Goal: Transaction & Acquisition: Purchase product/service

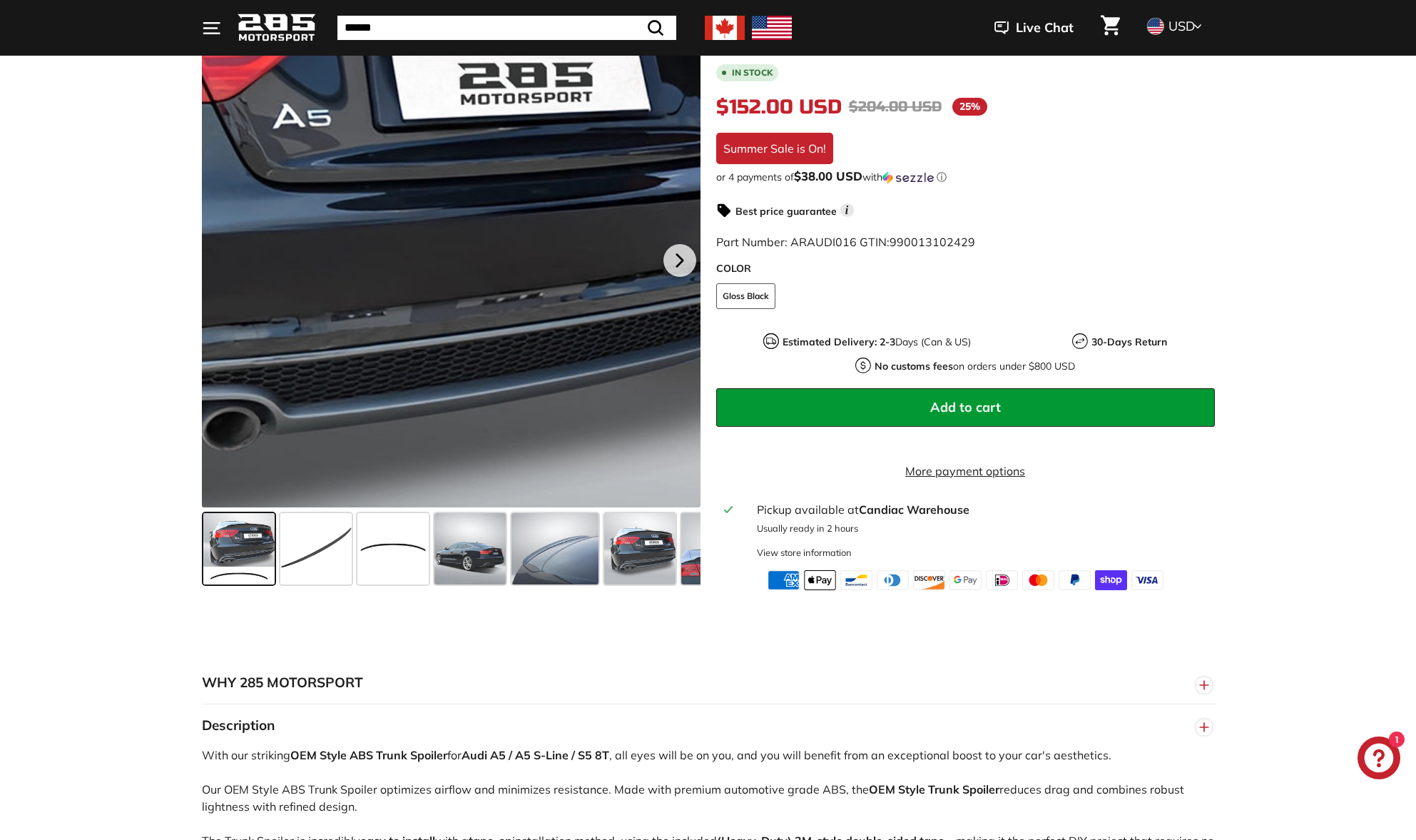
scroll to position [237, 0]
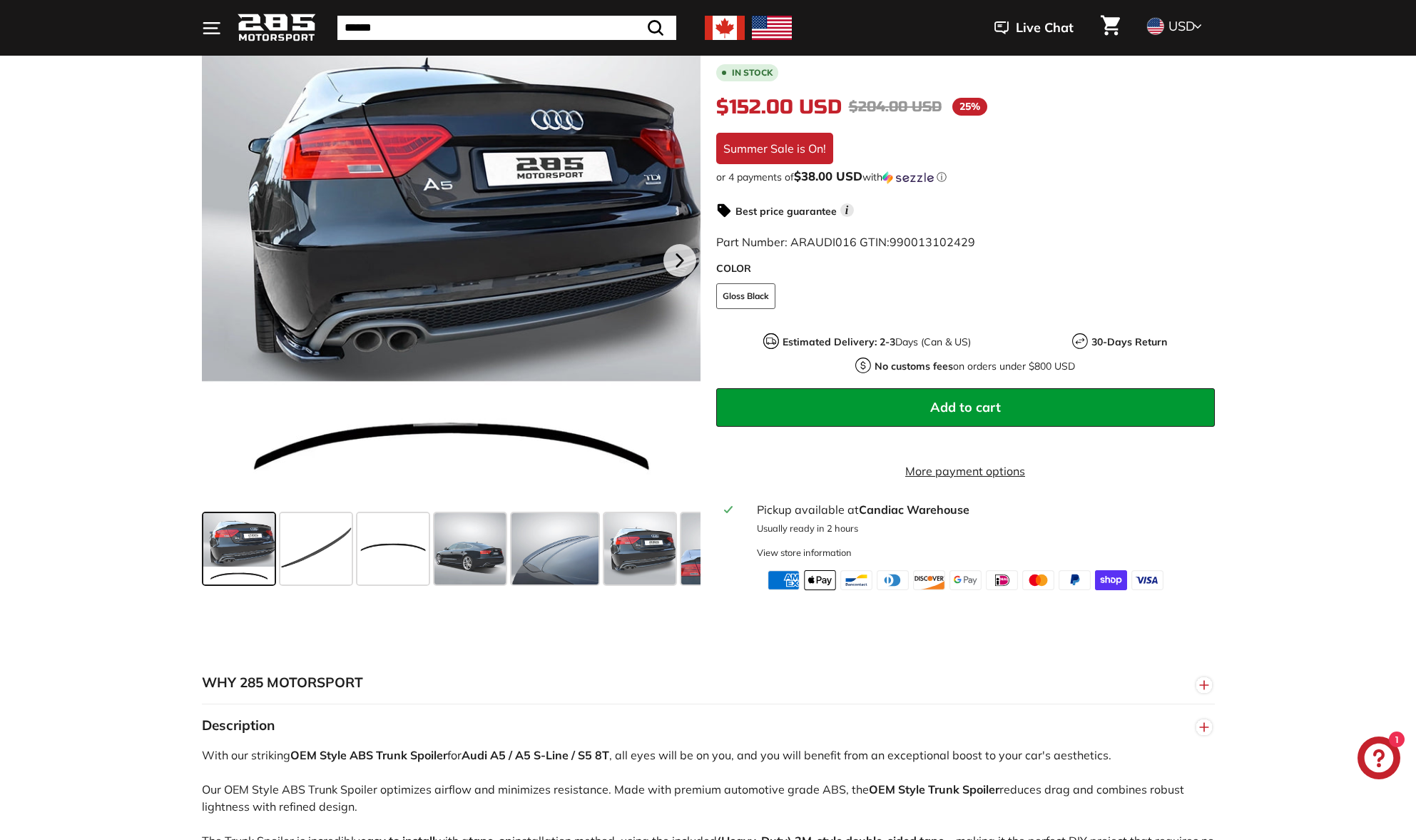
click at [139, 238] on div ".cls-1{fill:none;stroke:#000;stroke-miterlimit:10;stroke-width:2px} .cls-1{fill…" at bounding box center [708, 295] width 1416 height 590
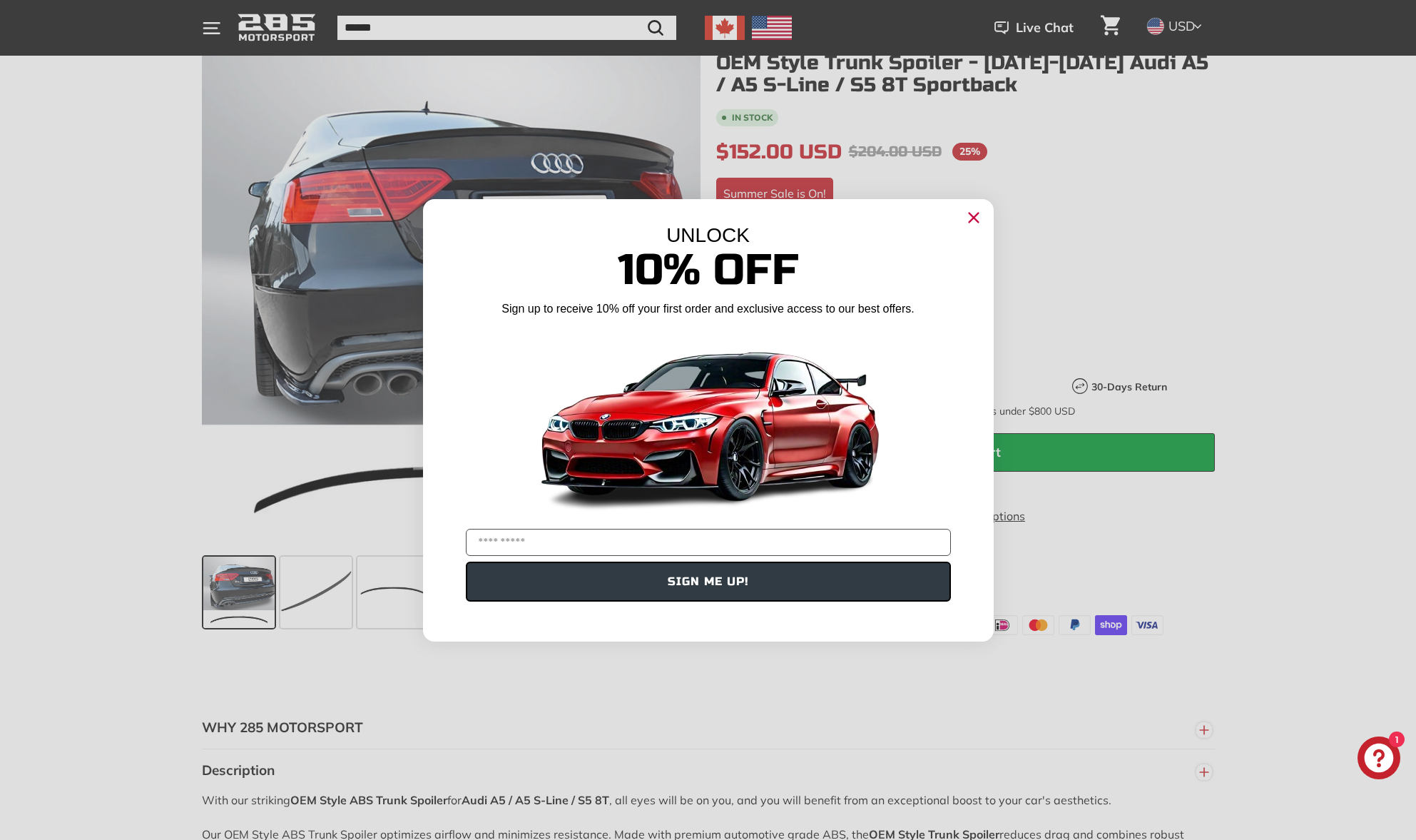
click at [975, 219] on icon "Close dialog" at bounding box center [973, 217] width 9 height 9
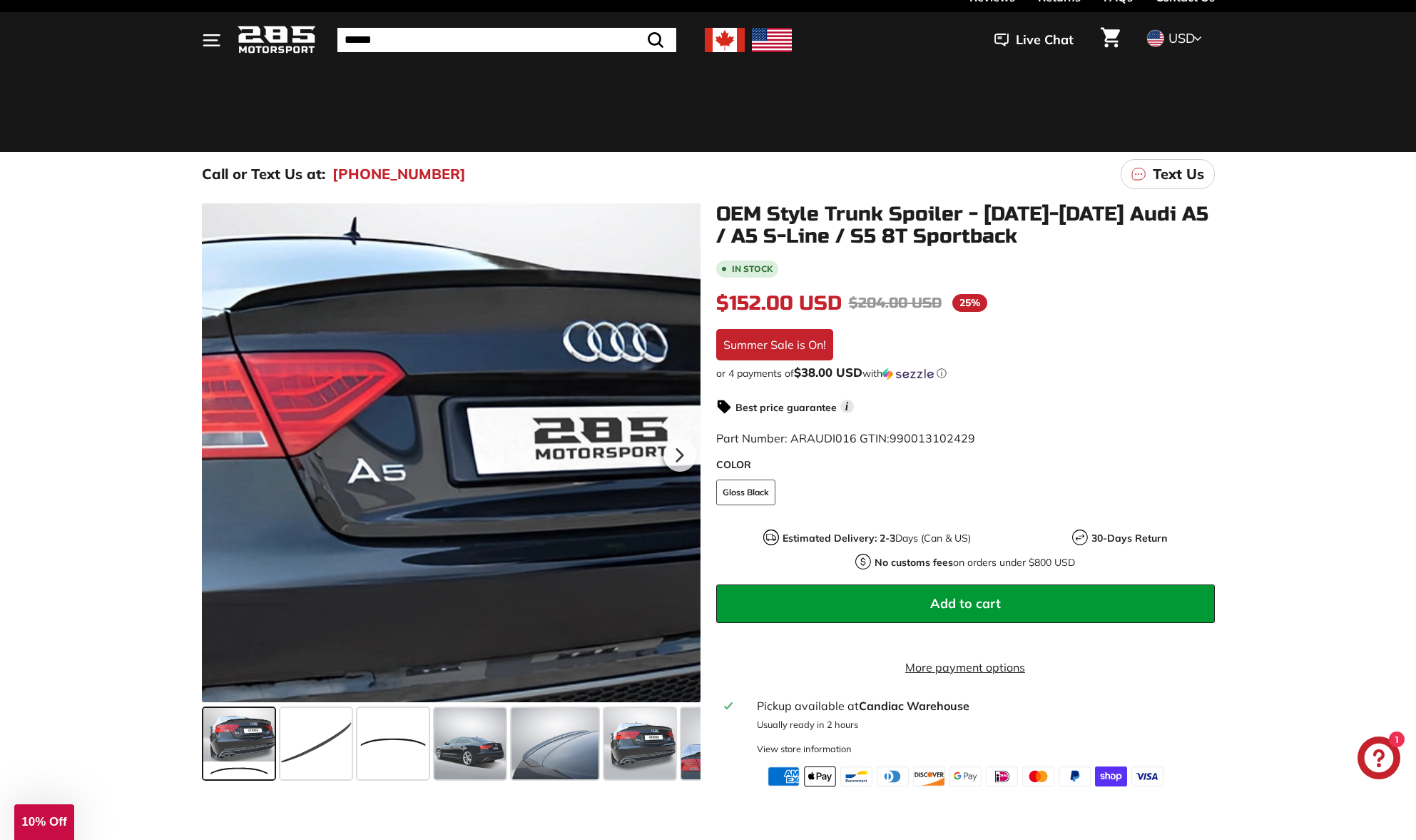
scroll to position [40, 0]
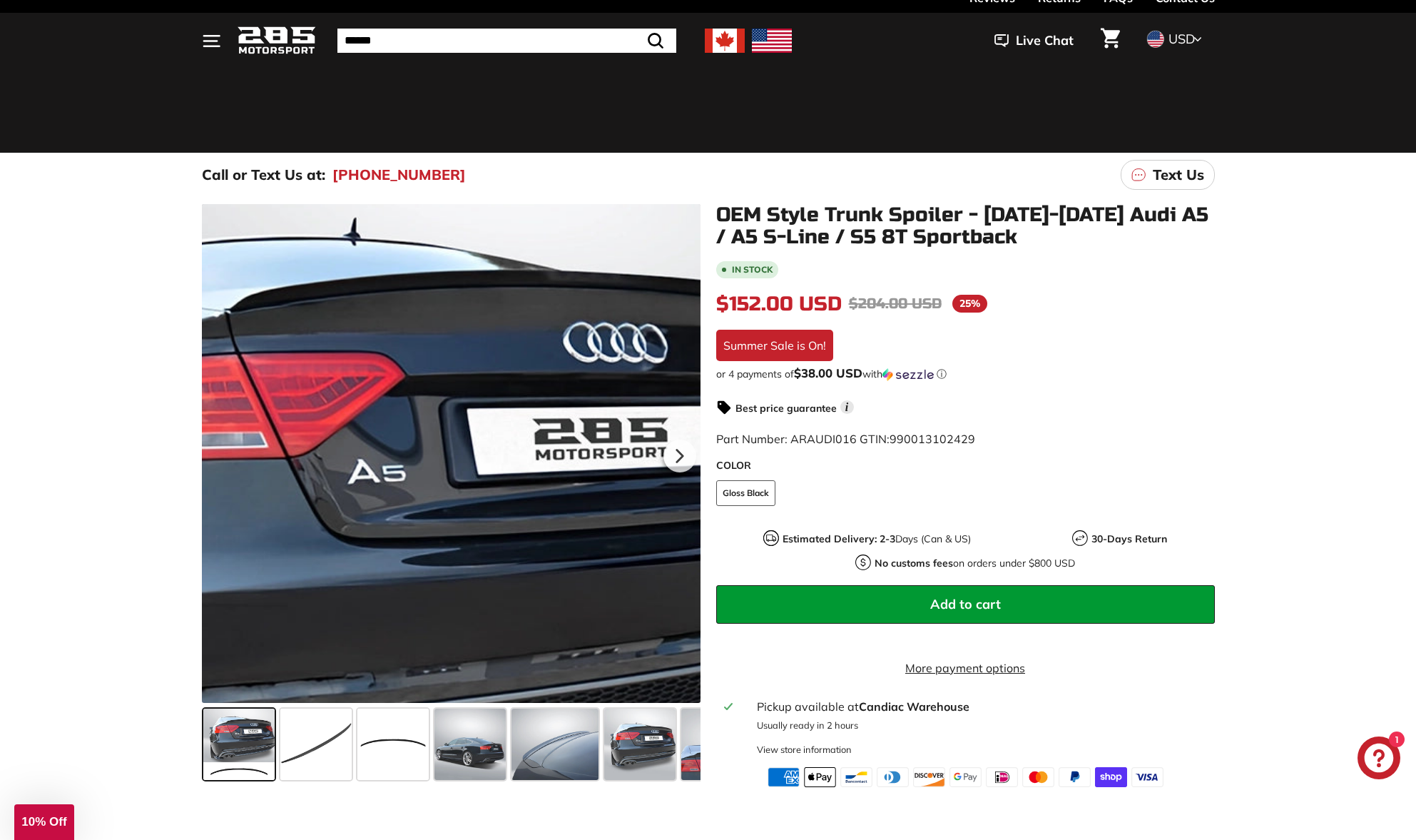
click at [498, 288] on div at bounding box center [451, 452] width 498 height 498
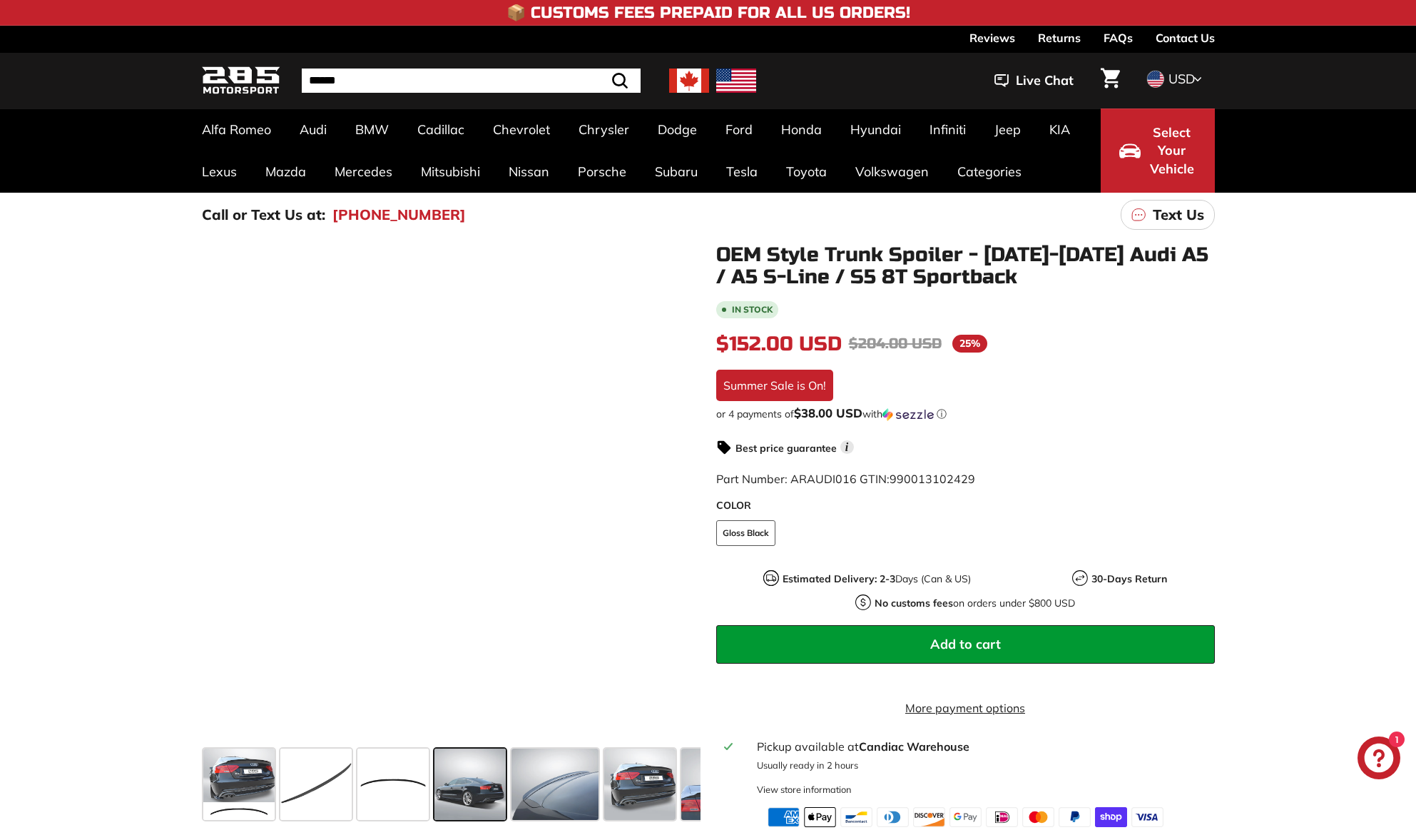
scroll to position [0, 0]
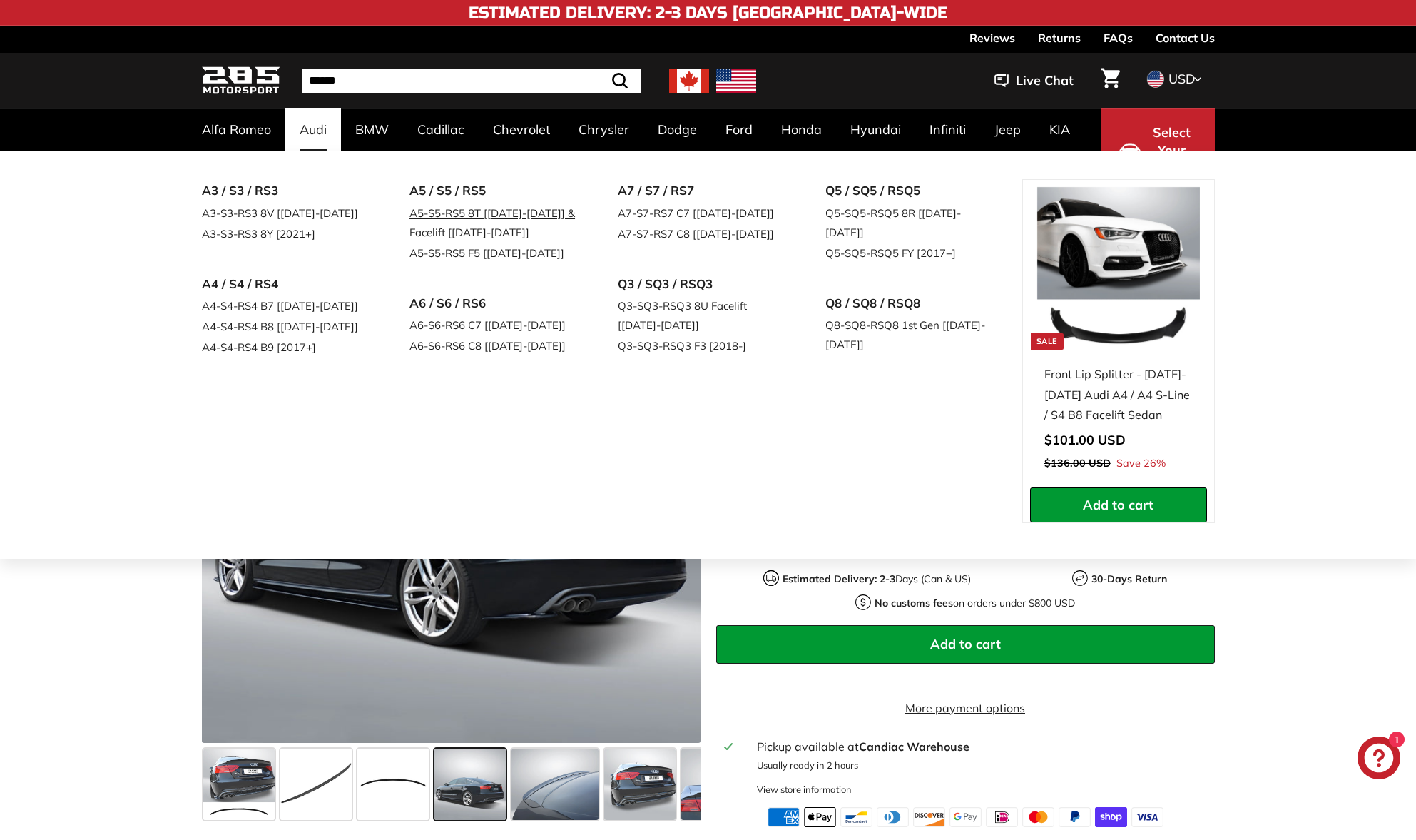
click at [443, 232] on link "A5-S5-RS5 8T [[DATE]-[DATE]] & Facelift [[DATE]-[DATE]]" at bounding box center [493, 223] width 169 height 40
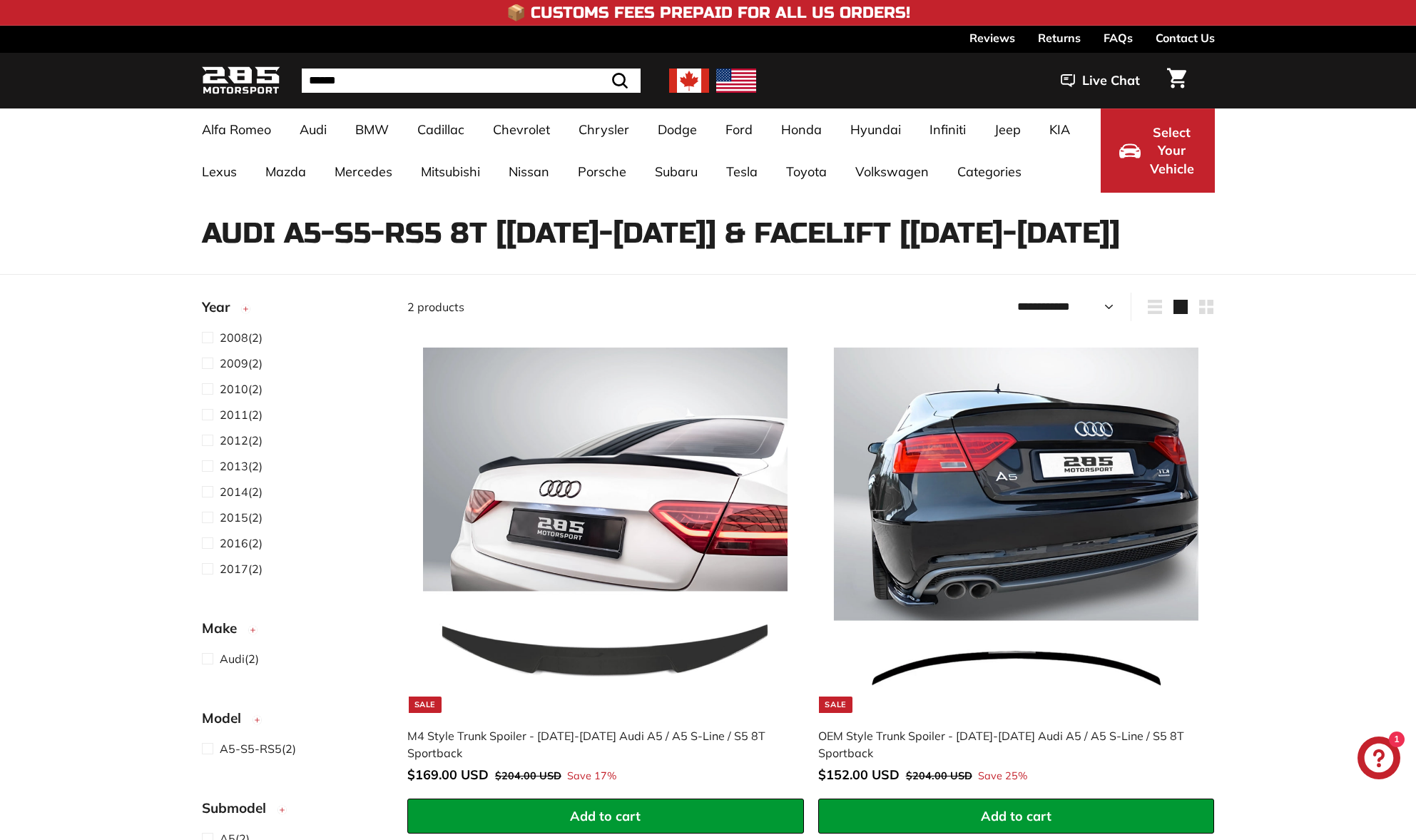
select select "**********"
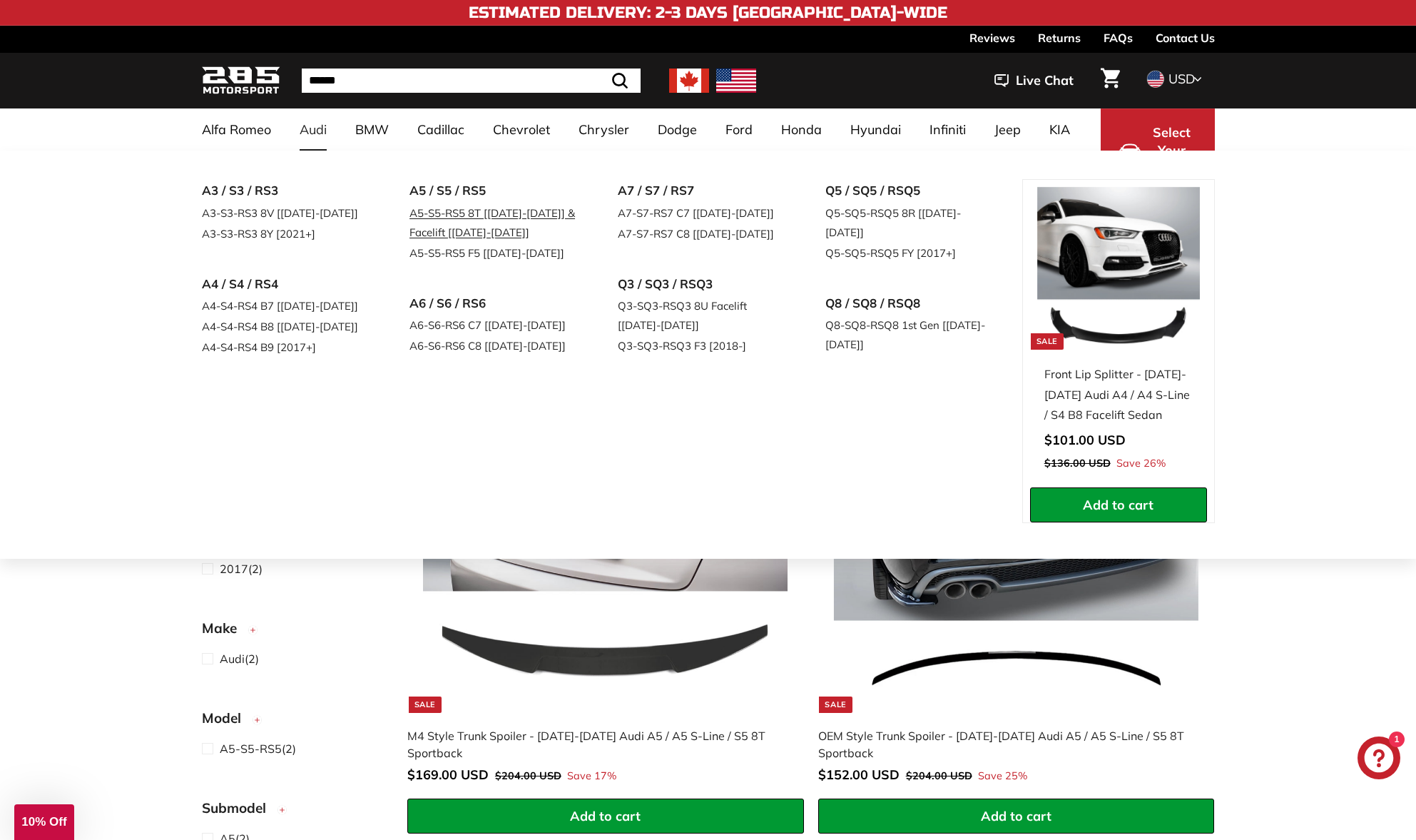
click at [458, 233] on link "A5-S5-RS5 8T [[DATE]-[DATE]] & Facelift [[DATE]-[DATE]]" at bounding box center [493, 223] width 169 height 40
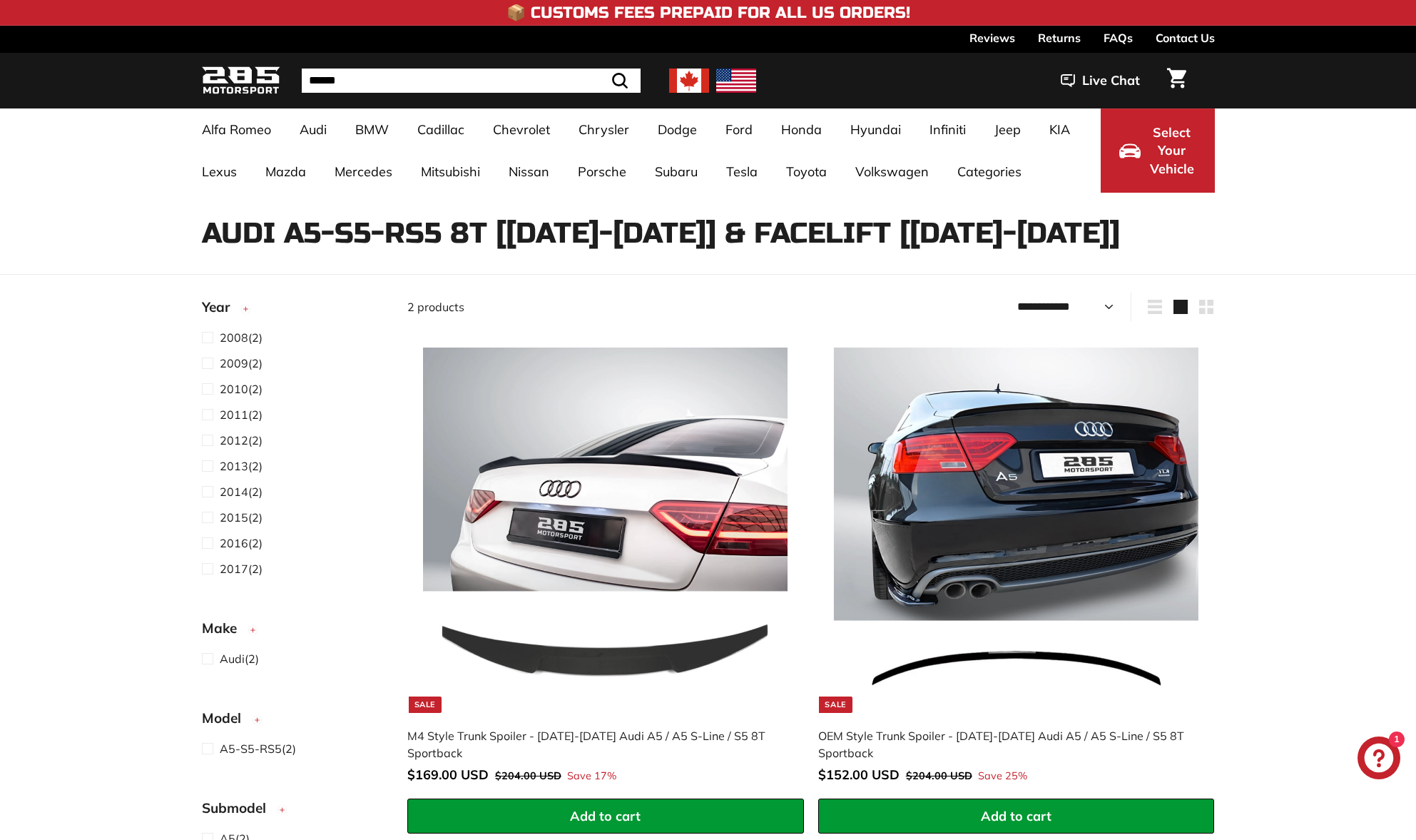
select select "**********"
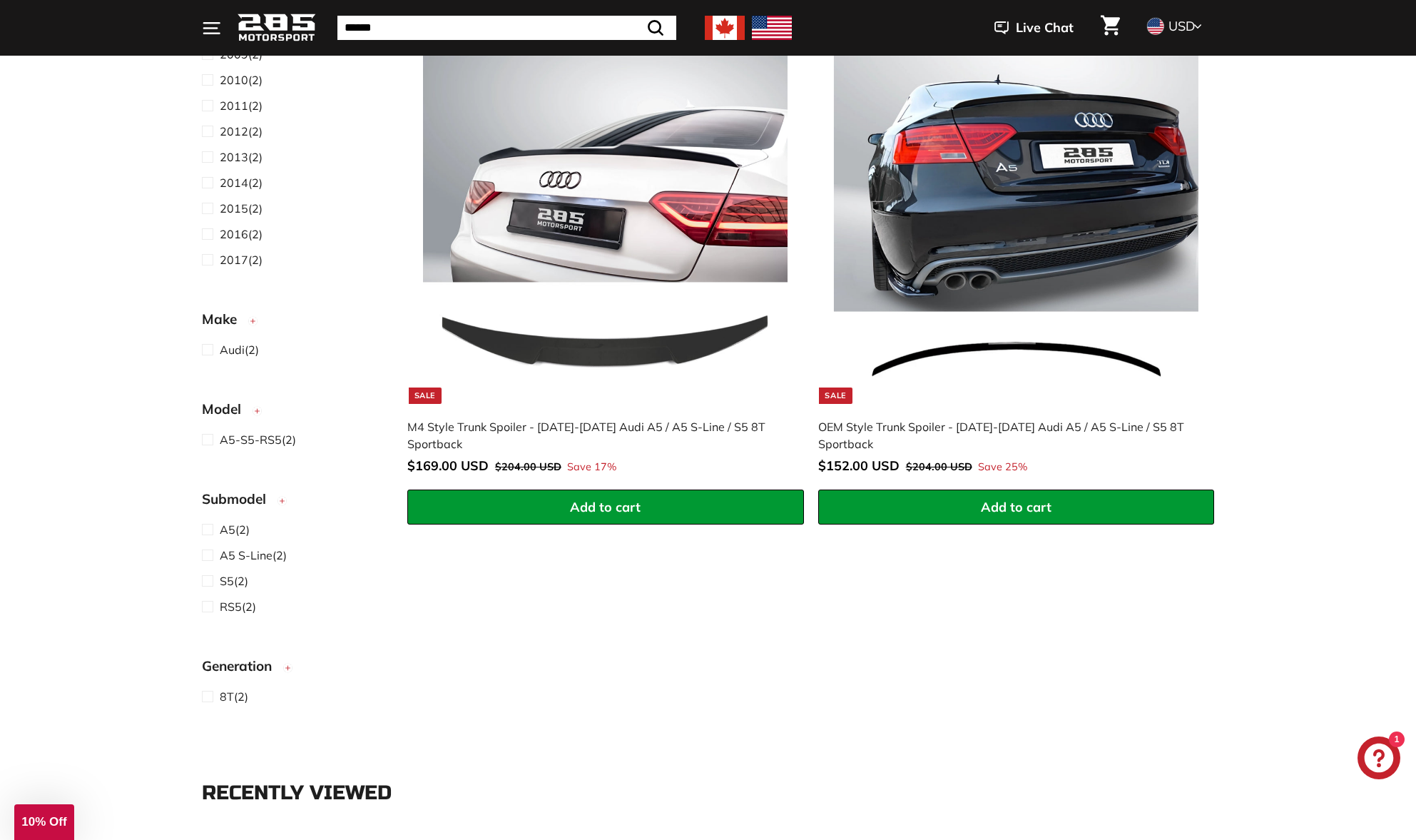
scroll to position [309, 0]
click at [934, 426] on div "OEM Style Trunk Spoiler - [DATE]-[DATE] Audi A5 / A5 S-Line / S5 8T Sportback" at bounding box center [1009, 435] width 382 height 34
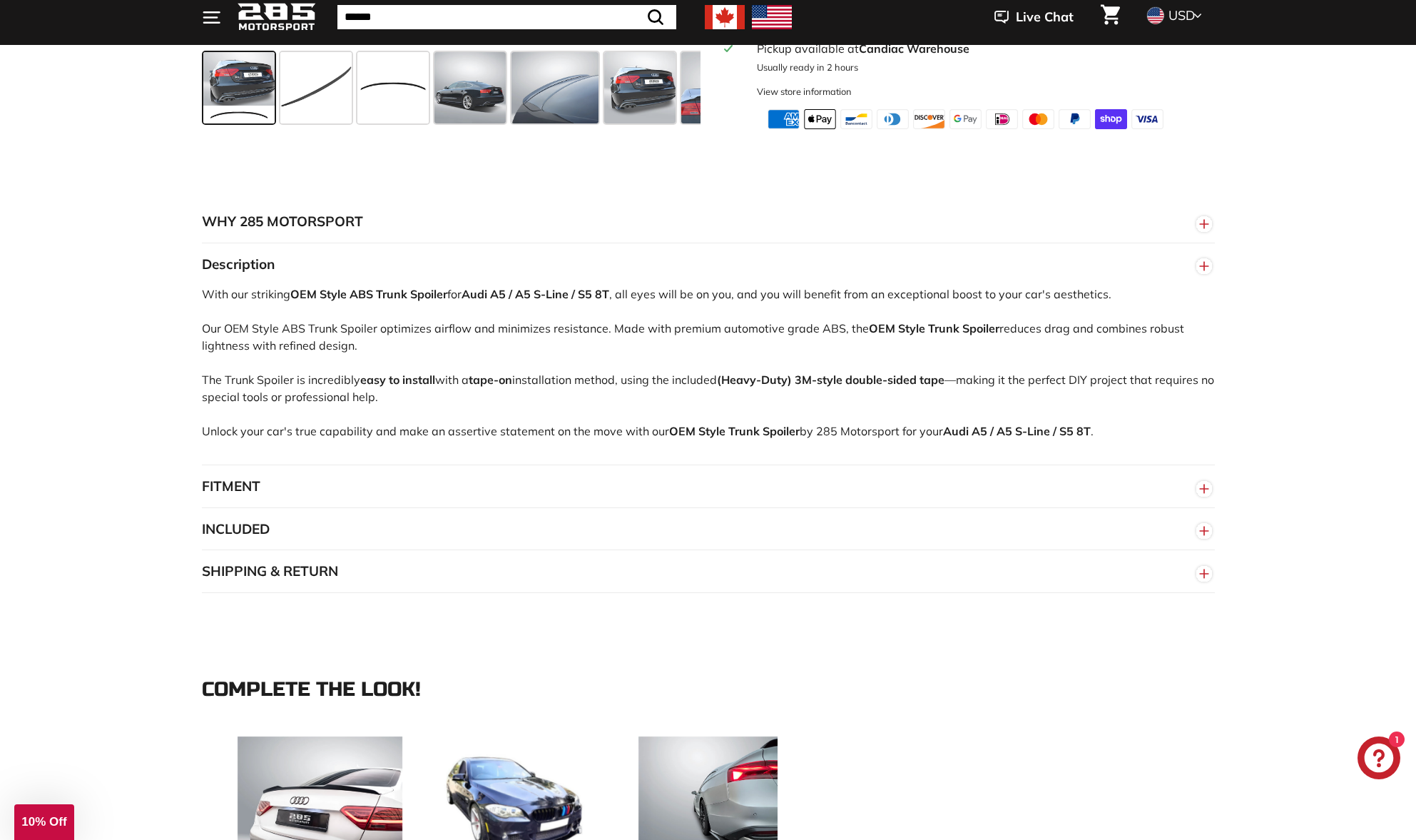
scroll to position [701, 0]
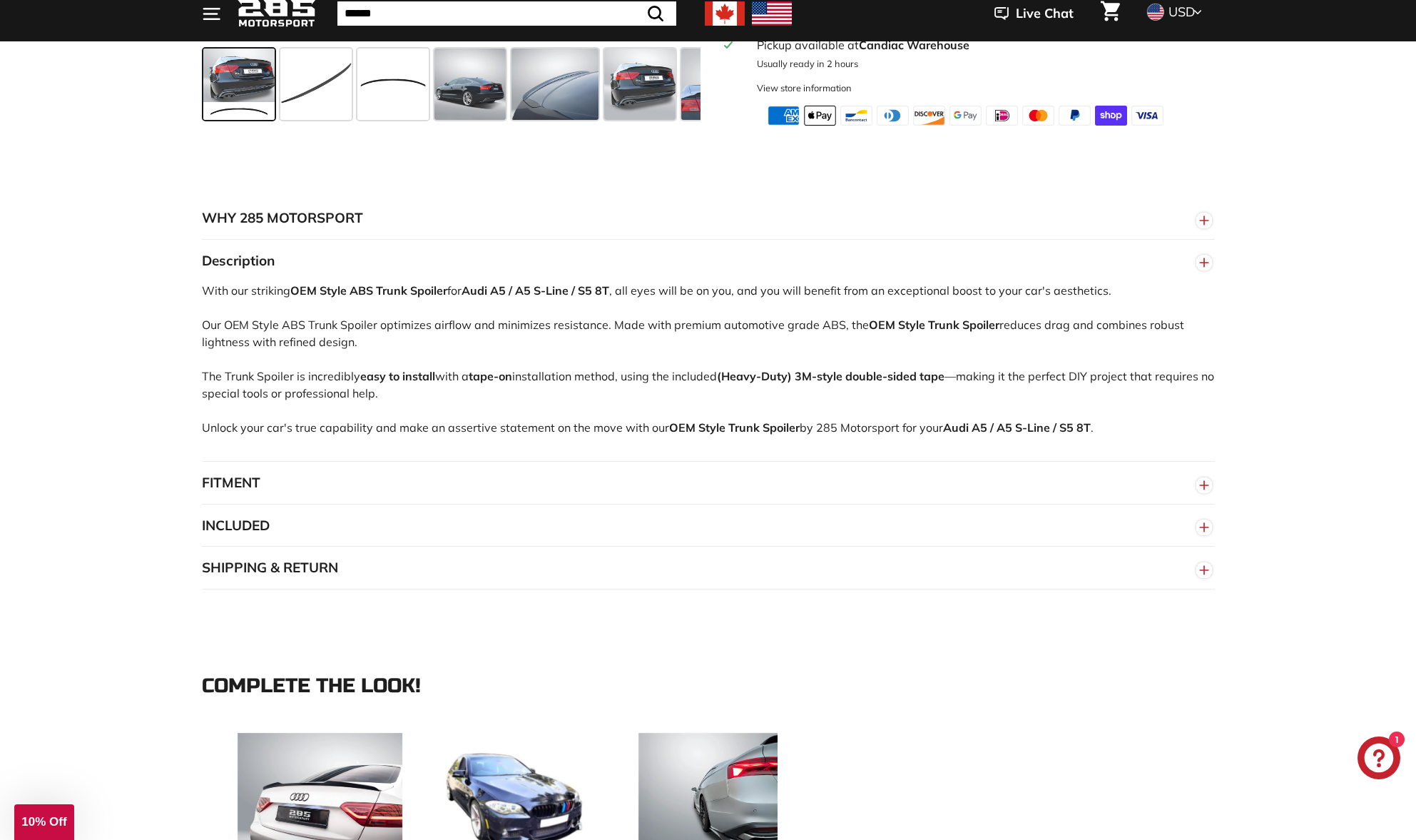
click at [1203, 493] on circle "button" at bounding box center [1203, 485] width 15 height 15
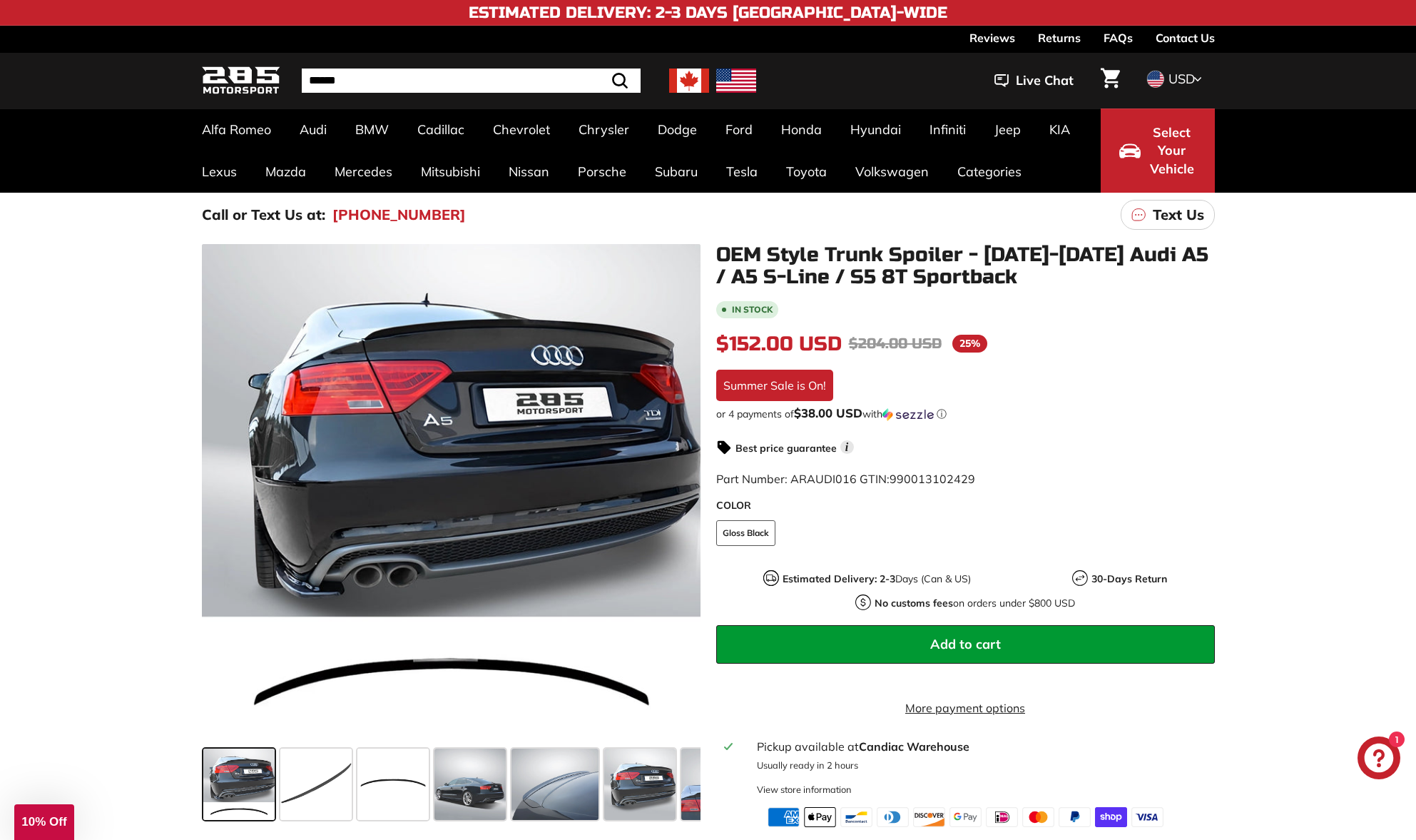
scroll to position [0, 0]
